Goal: Check status: Check status

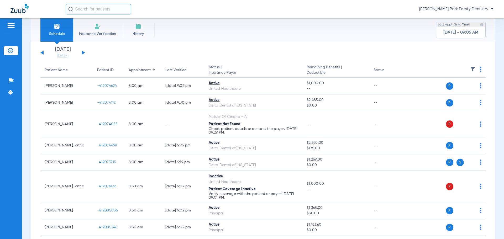
scroll to position [26, 0]
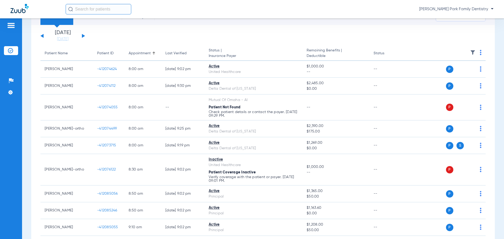
click at [84, 36] on button at bounding box center [83, 36] width 3 height 4
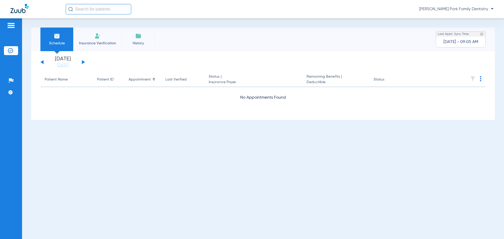
click at [82, 61] on button at bounding box center [83, 62] width 3 height 4
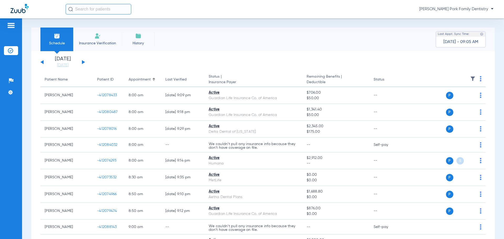
click at [470, 77] on img at bounding box center [472, 78] width 5 height 5
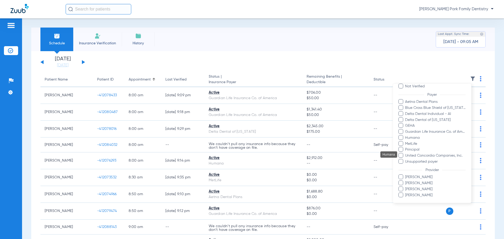
scroll to position [44, 0]
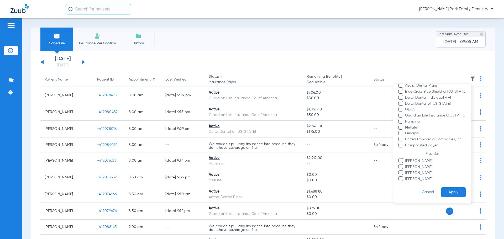
click at [413, 178] on span "[PERSON_NAME]" at bounding box center [435, 179] width 61 height 6
click at [406, 183] on input "[PERSON_NAME]" at bounding box center [406, 183] width 0 height 0
click at [453, 192] on button "Apply" at bounding box center [453, 192] width 24 height 10
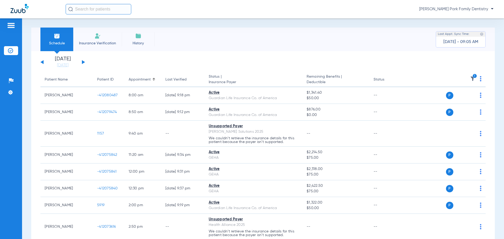
scroll to position [26, 0]
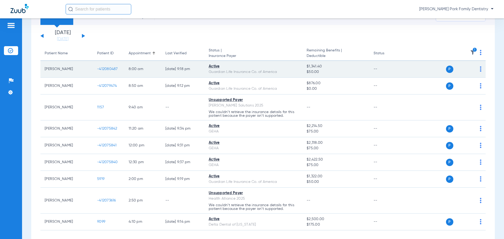
click at [103, 68] on span "-412080487" at bounding box center [107, 69] width 21 height 4
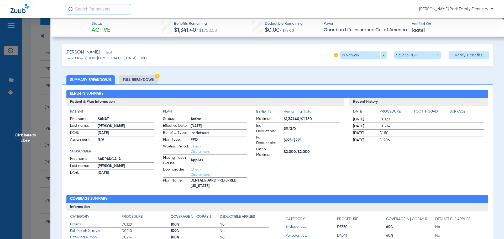
click at [24, 140] on span "Click here to close" at bounding box center [25, 137] width 50 height 239
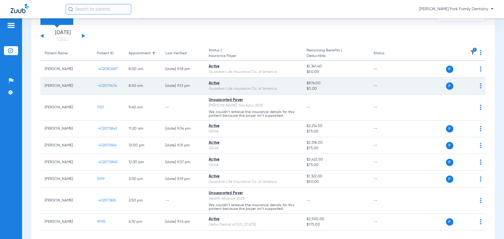
click at [107, 86] on span "-412079474" at bounding box center [107, 86] width 20 height 4
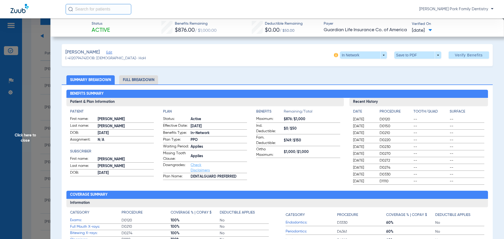
click at [23, 139] on span "Click here to close" at bounding box center [25, 137] width 50 height 239
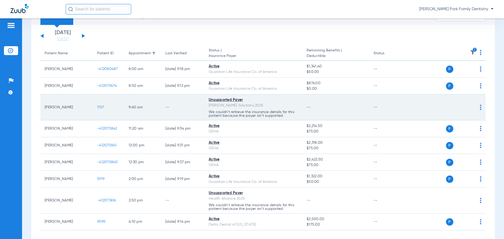
click at [99, 106] on span "1157" at bounding box center [100, 107] width 7 height 4
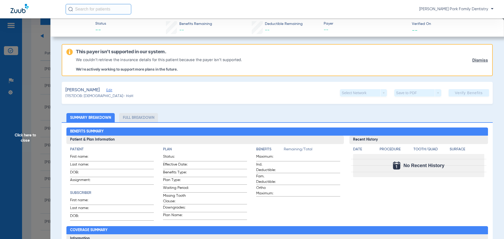
click at [20, 138] on span "Click here to close" at bounding box center [25, 137] width 50 height 239
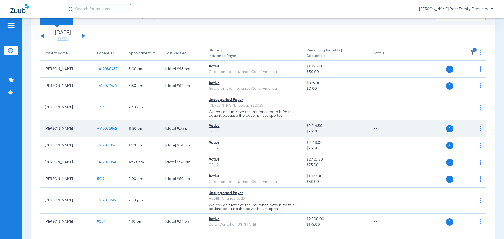
click at [109, 128] on span "-412075842" at bounding box center [107, 129] width 20 height 4
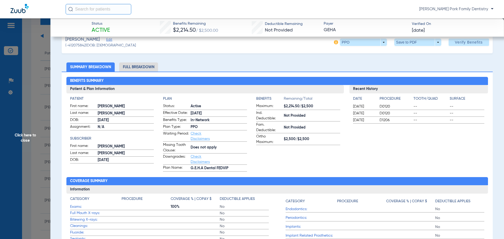
scroll to position [0, 0]
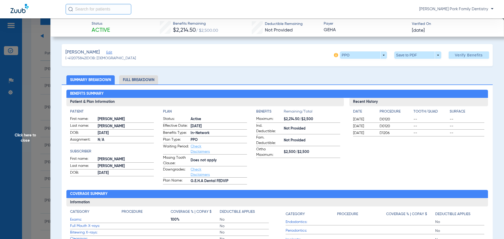
click at [29, 137] on span "Click here to close" at bounding box center [25, 137] width 50 height 239
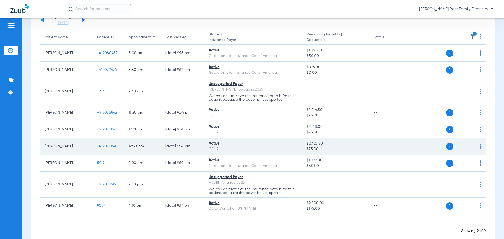
scroll to position [51, 0]
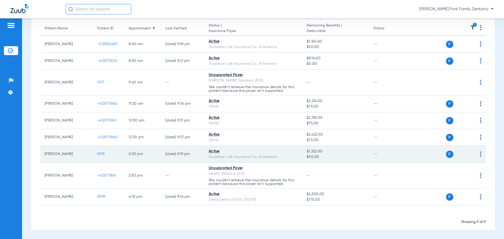
click at [99, 153] on span "5919" at bounding box center [100, 154] width 7 height 4
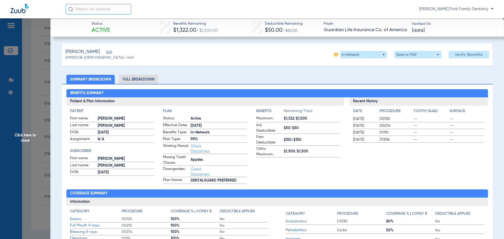
scroll to position [0, 0]
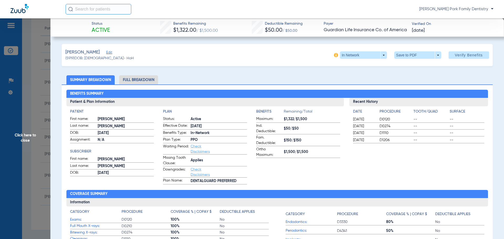
click at [25, 137] on span "Click here to close" at bounding box center [25, 137] width 50 height 239
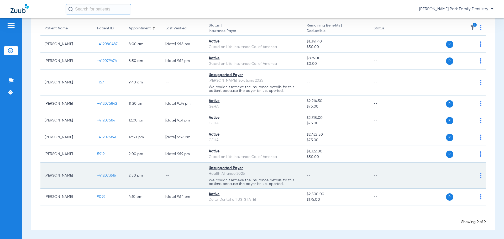
click at [106, 174] on span "-412073616" at bounding box center [106, 176] width 19 height 4
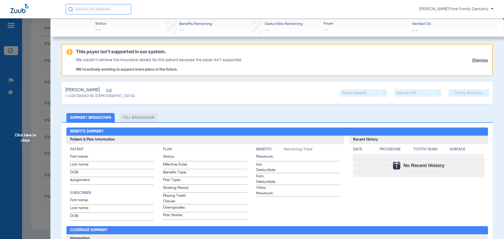
click at [32, 141] on span "Click here to close" at bounding box center [25, 137] width 50 height 239
